Goal: Task Accomplishment & Management: Use online tool/utility

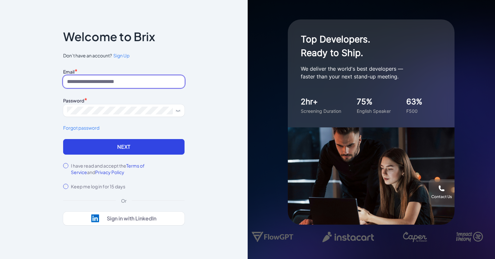
click at [117, 83] on input at bounding box center [123, 81] width 121 height 12
type input "**********"
click at [110, 163] on label "I have read and accept the Terms of Service and Privacy Policy" at bounding box center [128, 168] width 114 height 13
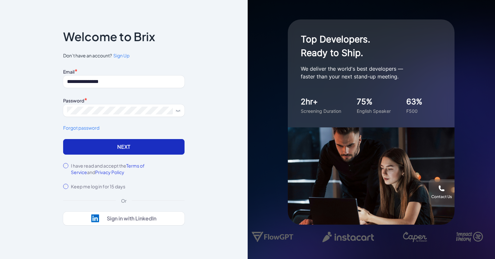
click at [117, 151] on button "Next" at bounding box center [123, 147] width 121 height 16
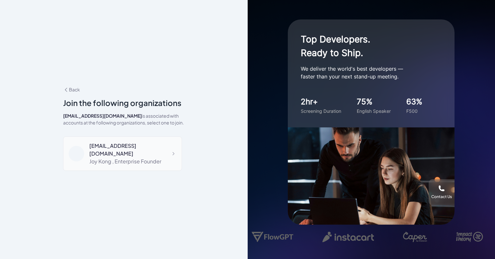
click at [150, 149] on div "[EMAIL_ADDRESS][DOMAIN_NAME]" at bounding box center [132, 150] width 87 height 16
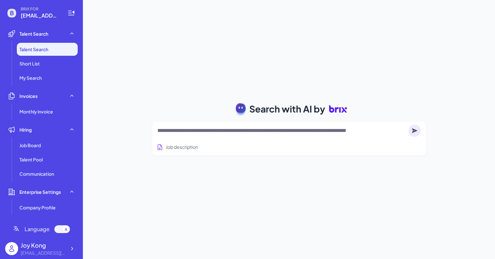
click at [402, 45] on div "Search with AI by Job description Job Titles Location Years of Experience Techn…" at bounding box center [289, 129] width 412 height 259
click at [247, 135] on div at bounding box center [288, 130] width 263 height 13
click at [244, 125] on div at bounding box center [288, 130] width 263 height 13
click at [245, 134] on textarea at bounding box center [281, 131] width 249 height 8
click at [265, 130] on textarea at bounding box center [281, 131] width 249 height 8
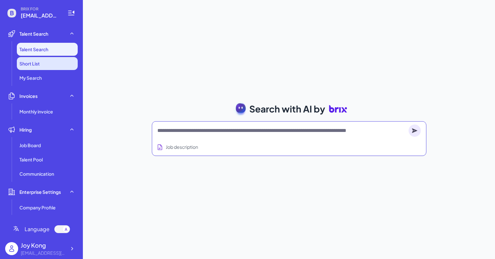
click at [52, 62] on li "Short List" at bounding box center [47, 63] width 61 height 13
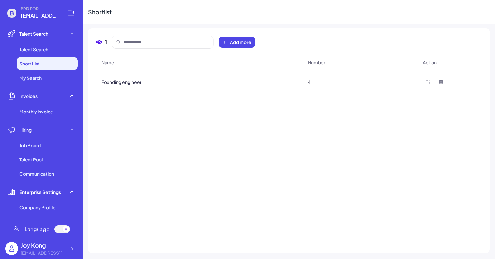
click at [48, 86] on ul "Talent Search Talent Search Short List My Search Invoices Monthly invoice Hirin…" at bounding box center [41, 120] width 72 height 187
click at [48, 80] on li "My Search" at bounding box center [47, 77] width 61 height 13
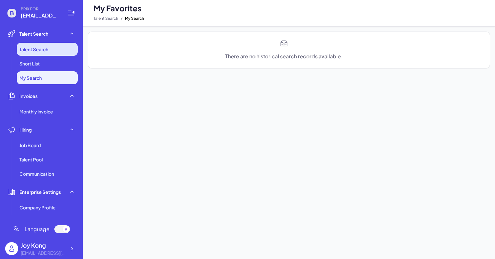
click at [48, 49] on span "Talent Search" at bounding box center [33, 49] width 29 height 6
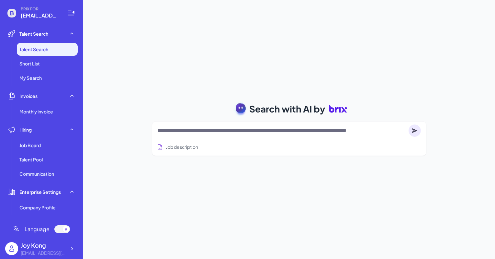
click at [195, 129] on textarea at bounding box center [281, 131] width 249 height 8
click at [218, 131] on textarea at bounding box center [281, 131] width 249 height 8
paste textarea "**********"
type textarea "**********"
click at [299, 133] on textarea at bounding box center [281, 131] width 249 height 8
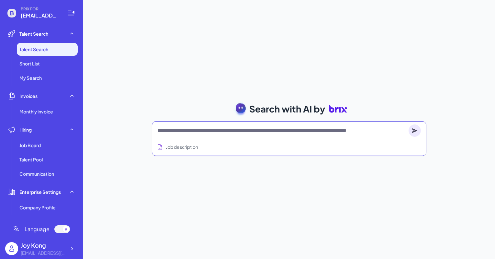
click at [306, 132] on textarea at bounding box center [281, 131] width 249 height 8
click at [360, 32] on div "Search with AI by Job description Job Titles Location Years of Experience Techn…" at bounding box center [289, 129] width 412 height 259
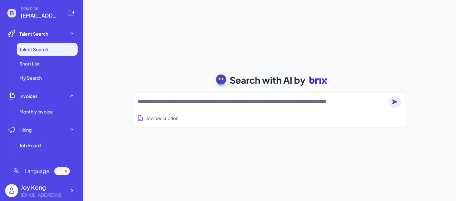
click at [301, 15] on div "Search with AI by Job description Job Titles Location Years of Experience Techn…" at bounding box center [270, 100] width 374 height 201
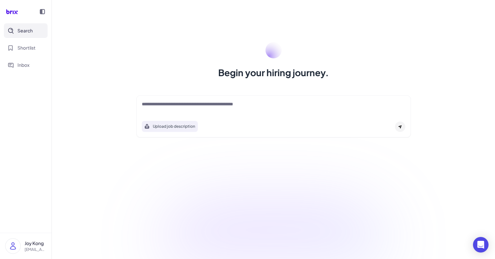
click at [306, 74] on h1 "Begin your hiring journey." at bounding box center [273, 72] width 111 height 13
click at [339, 75] on div "Begin your hiring journey." at bounding box center [273, 60] width 290 height 37
click at [436, 258] on div at bounding box center [247, 259] width 495 height 0
click at [402, 258] on div at bounding box center [247, 259] width 495 height 0
click at [20, 245] on img at bounding box center [13, 245] width 15 height 15
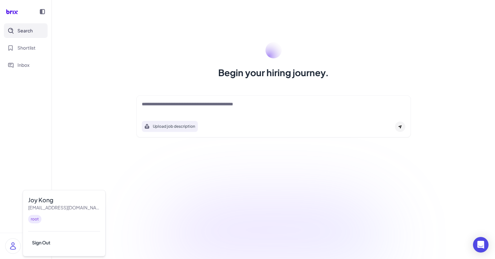
click at [131, 128] on div "Upload job description Job Titles Location Years of Experience Technical Skills…" at bounding box center [273, 116] width 290 height 49
